Goal: Task Accomplishment & Management: Complete application form

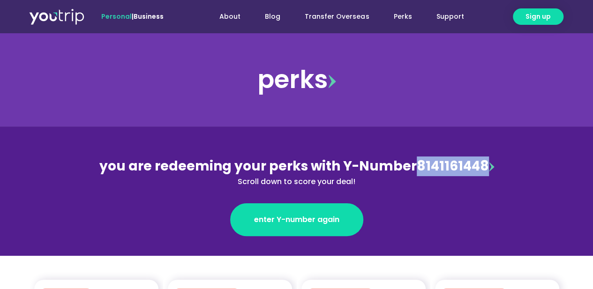
drag, startPoint x: 413, startPoint y: 167, endPoint x: 484, endPoint y: 168, distance: 71.3
click at [484, 168] on div "you are redeeming your perks with Y-Number 8141161448 Scroll down to score your…" at bounding box center [296, 172] width 407 height 31
copy div "8141161448"
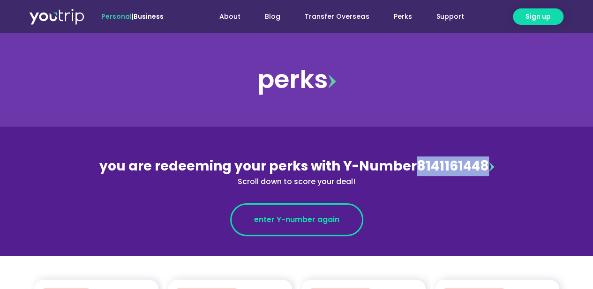
click at [294, 218] on span "enter Y-number again" at bounding box center [296, 219] width 85 height 11
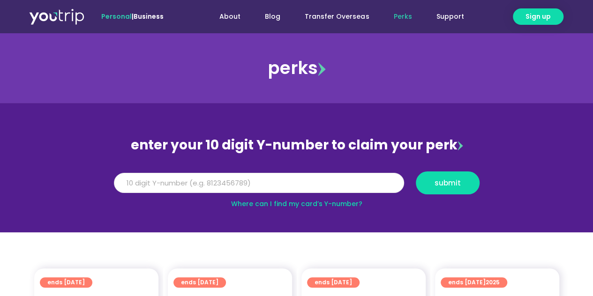
click at [263, 184] on input "Y Number" at bounding box center [259, 183] width 290 height 21
paste input "8141161448"
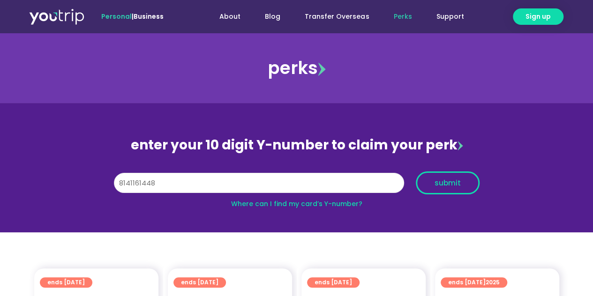
type input "8141161448"
click at [435, 181] on span "submit" at bounding box center [448, 183] width 26 height 7
